Goal: Task Accomplishment & Management: Use online tool/utility

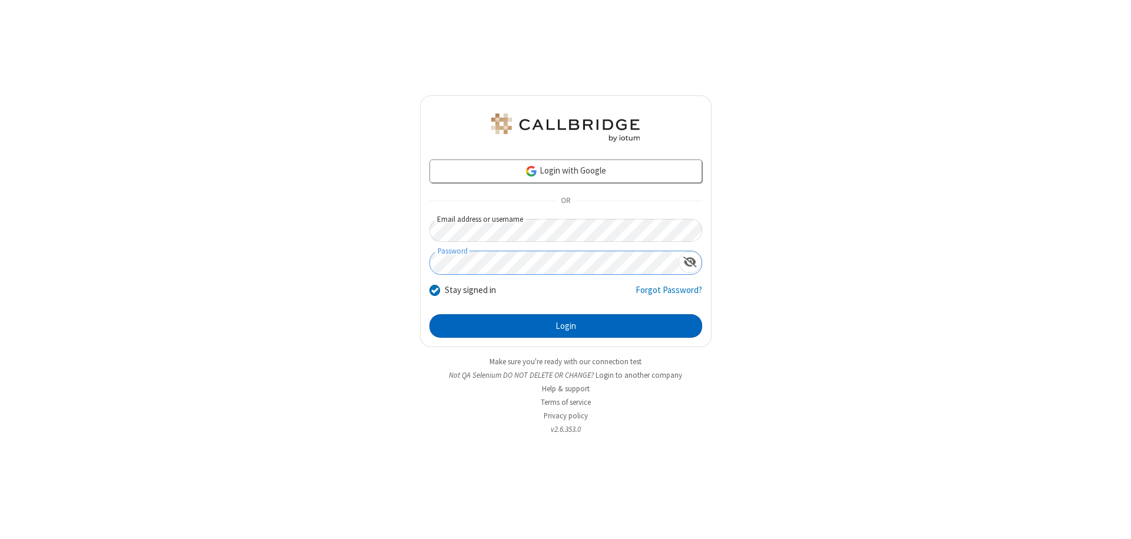
click at [565, 326] on button "Login" at bounding box center [565, 326] width 273 height 24
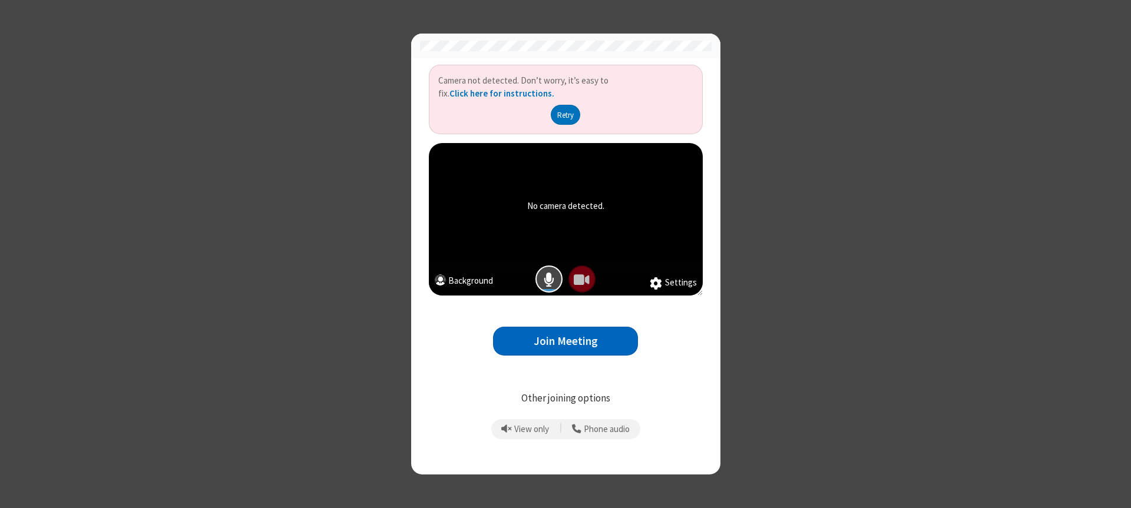
click at [565, 341] on button "Join Meeting" at bounding box center [565, 341] width 145 height 29
